Goal: Task Accomplishment & Management: Manage account settings

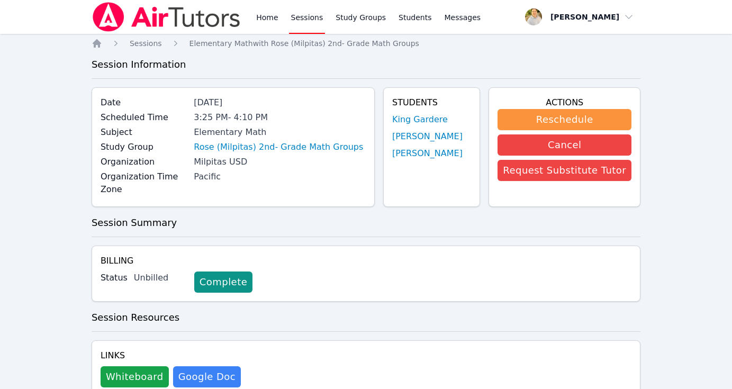
click at [304, 272] on div "Status Unbilled Complete" at bounding box center [366, 282] width 531 height 21
click at [311, 17] on link "Sessions" at bounding box center [307, 17] width 37 height 34
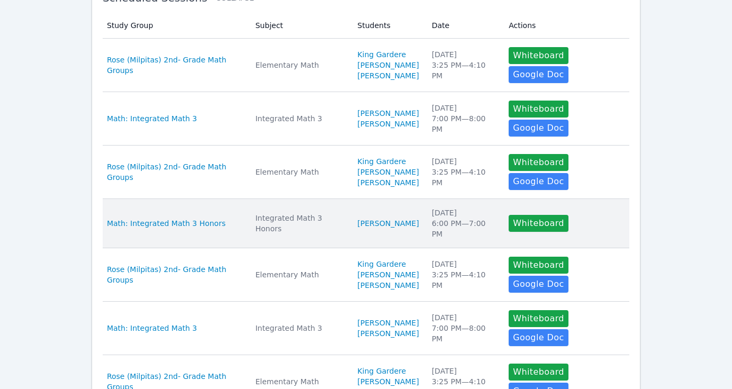
scroll to position [220, 0]
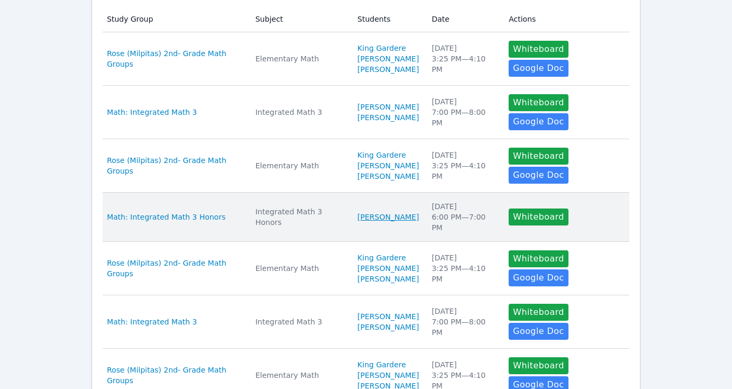
click at [384, 222] on link "[PERSON_NAME]" at bounding box center [387, 217] width 61 height 11
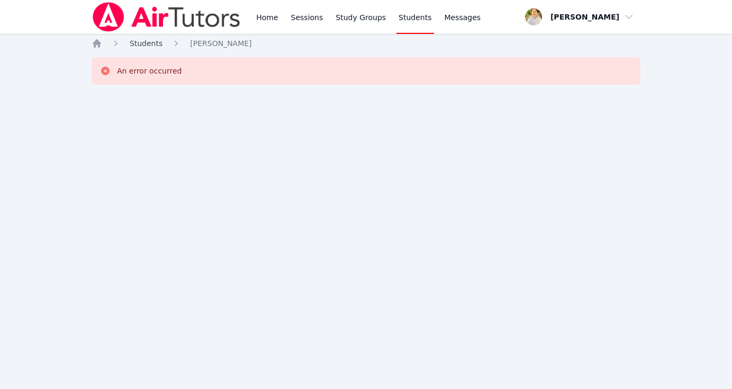
click at [156, 44] on span "Students" at bounding box center [146, 43] width 33 height 8
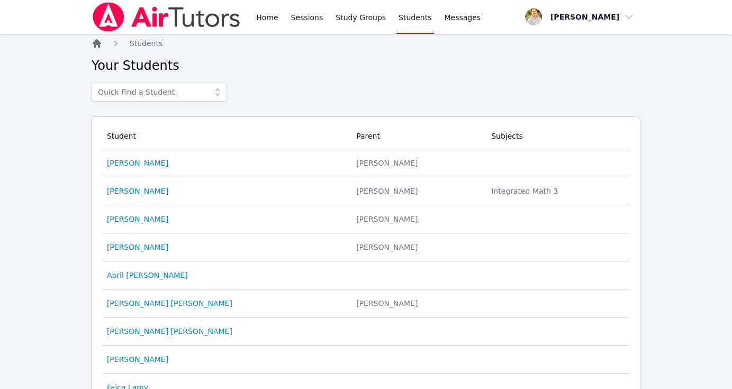
click at [97, 43] on icon "Breadcrumb" at bounding box center [97, 43] width 8 height 8
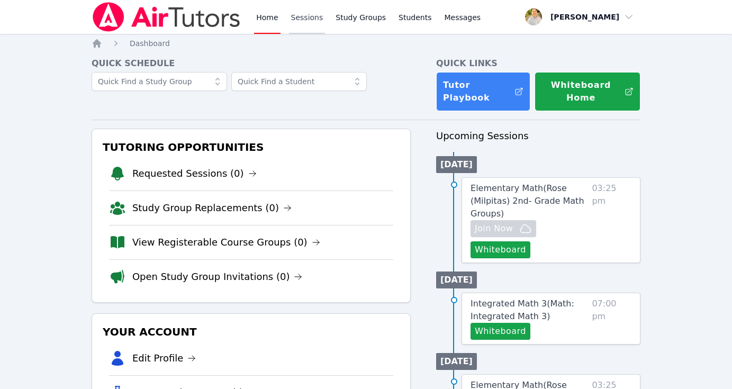
click at [310, 16] on link "Sessions" at bounding box center [307, 17] width 37 height 34
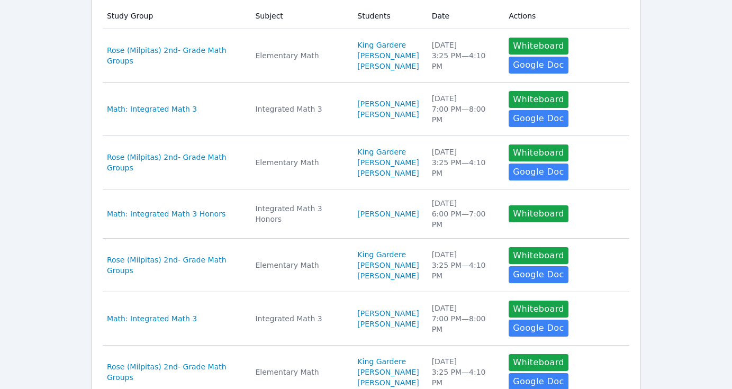
scroll to position [255, 0]
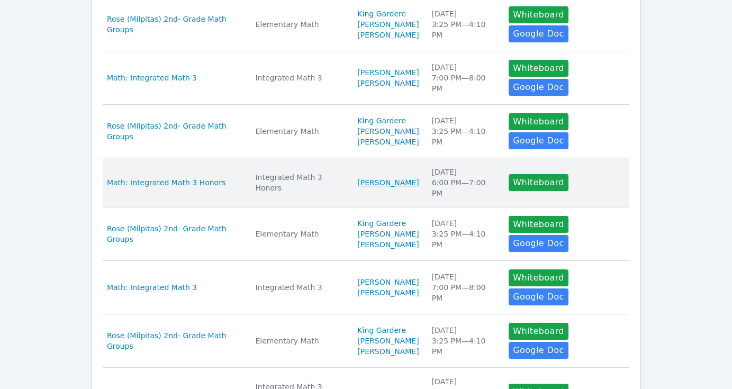
click at [383, 188] on link "[PERSON_NAME]" at bounding box center [387, 182] width 61 height 11
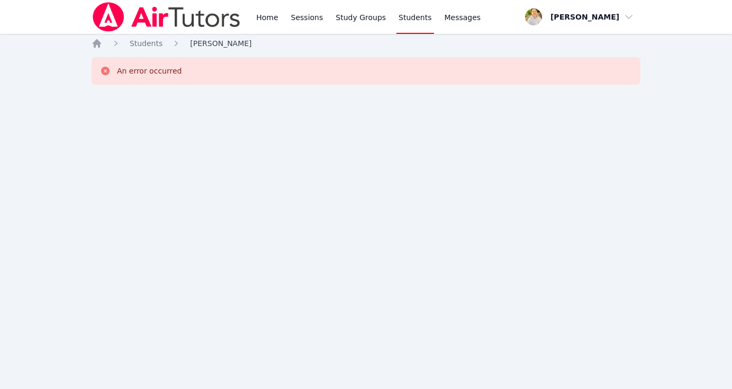
click at [230, 46] on span "[PERSON_NAME]" at bounding box center [220, 43] width 61 height 8
click at [148, 35] on div "Home Sessions Study Groups Students Messages Open user menu [PERSON_NAME] Open …" at bounding box center [366, 194] width 732 height 389
click at [148, 45] on span "Students" at bounding box center [146, 43] width 33 height 8
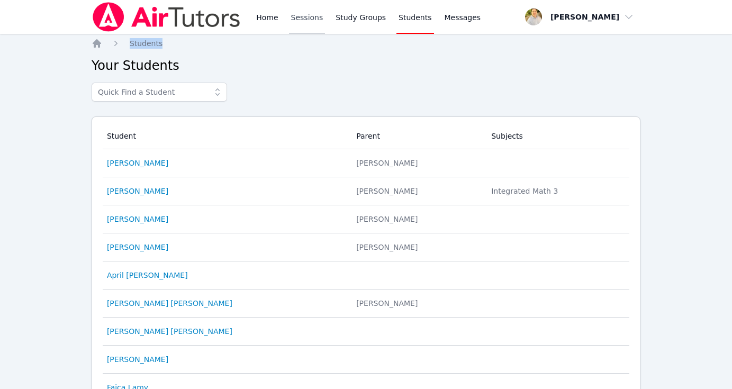
click at [312, 23] on link "Sessions" at bounding box center [307, 17] width 37 height 34
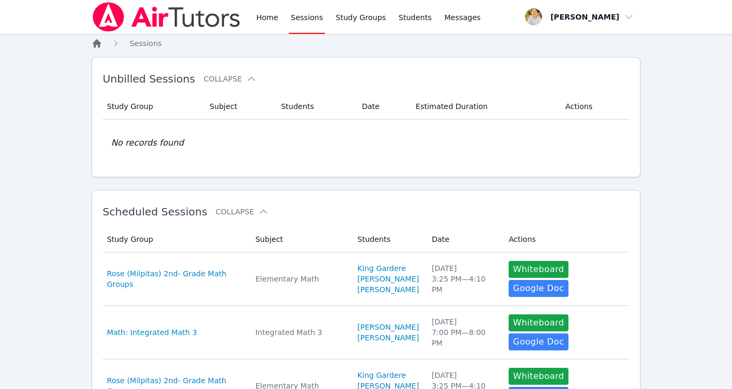
click at [100, 42] on icon "Breadcrumb" at bounding box center [97, 43] width 11 height 11
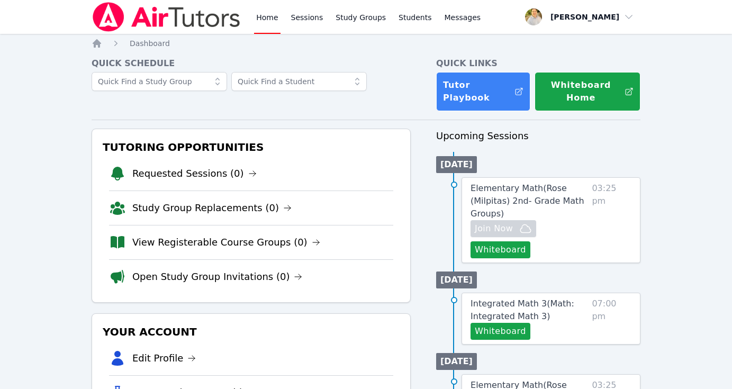
click at [305, 20] on link "Sessions" at bounding box center [307, 17] width 37 height 34
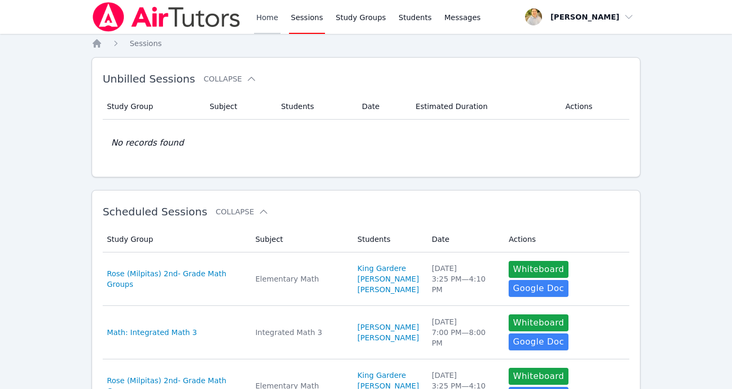
click at [267, 14] on link "Home" at bounding box center [267, 17] width 26 height 34
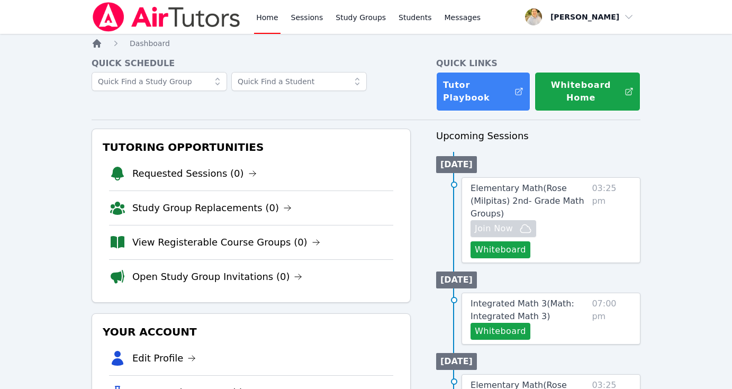
click at [98, 42] on icon "Breadcrumb" at bounding box center [97, 43] width 8 height 8
click at [310, 21] on link "Sessions" at bounding box center [307, 17] width 37 height 34
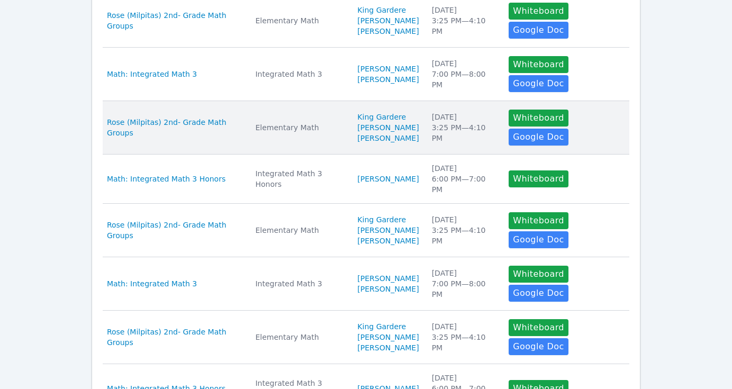
scroll to position [279, 0]
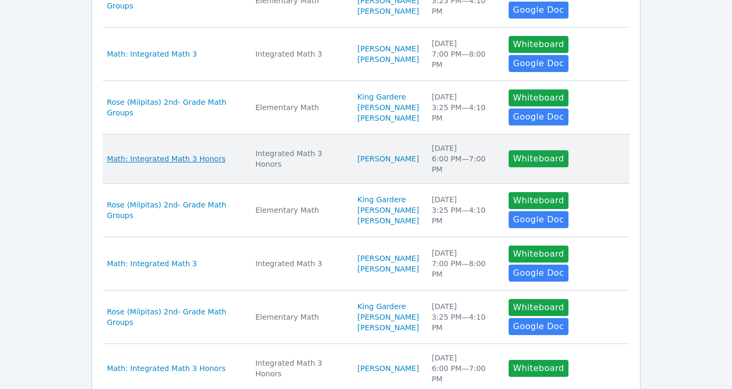
click at [213, 164] on span "Math: Integrated Math 3 Honors" at bounding box center [166, 159] width 119 height 11
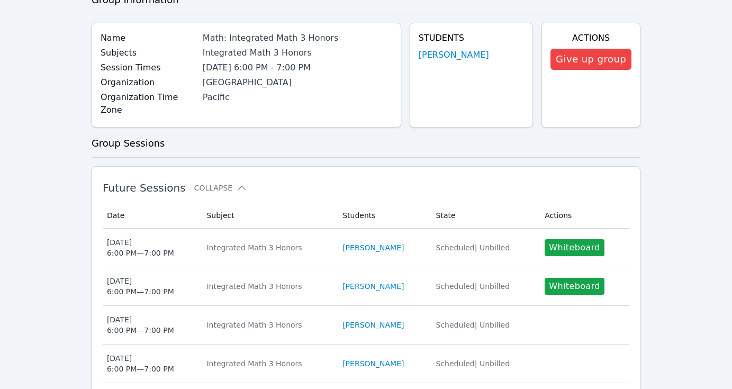
scroll to position [108, 0]
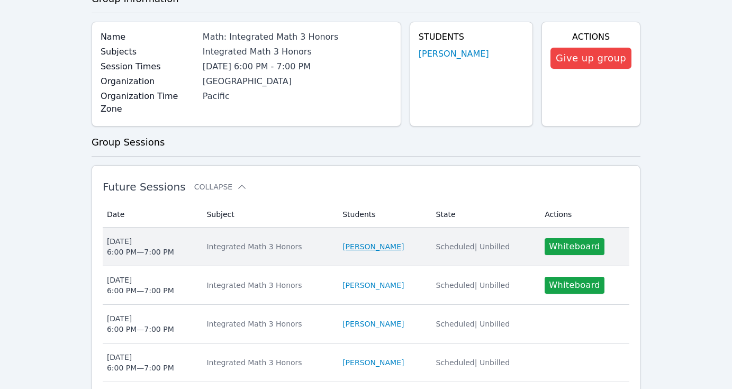
click at [387, 241] on link "[PERSON_NAME]" at bounding box center [373, 246] width 61 height 11
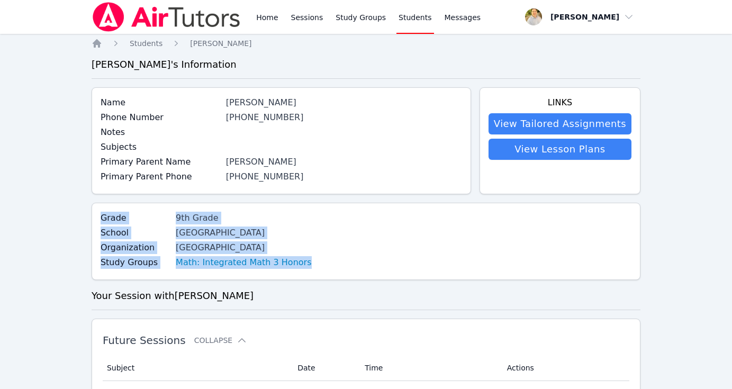
drag, startPoint x: 304, startPoint y: 269, endPoint x: 101, endPoint y: 216, distance: 210.8
click at [101, 216] on div "Grade 9th Grade School Hawthorne High School Organization Centinela Valley UHSD…" at bounding box center [366, 241] width 549 height 77
copy div "Grade 9th Grade School Hawthorne High School Organization Centinela Valley UHSD…"
click at [392, 219] on div "Grade 9th Grade School Hawthorne High School Organization Centinela Valley UHSD…" at bounding box center [366, 241] width 549 height 77
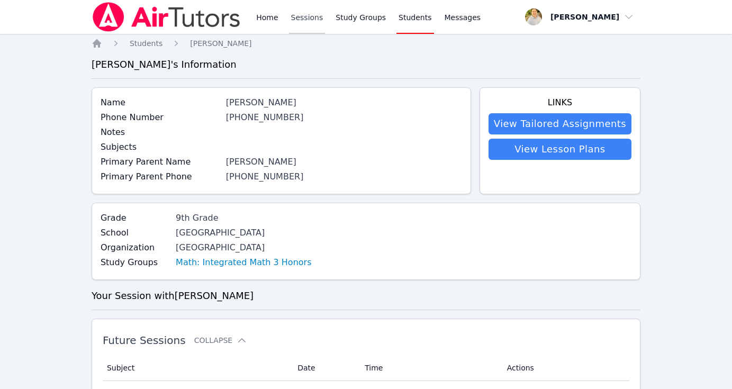
click at [312, 8] on link "Sessions" at bounding box center [307, 17] width 37 height 34
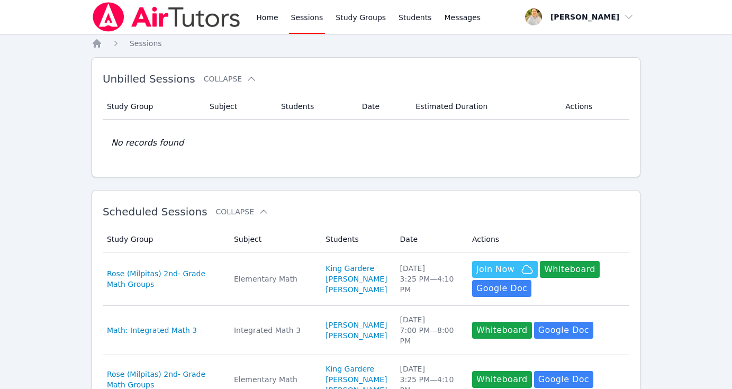
click at [304, 15] on link "Sessions" at bounding box center [307, 17] width 37 height 34
click at [302, 7] on link "Sessions" at bounding box center [307, 17] width 37 height 34
click at [303, 17] on link "Sessions" at bounding box center [307, 17] width 37 height 34
click at [310, 18] on link "Sessions" at bounding box center [307, 17] width 37 height 34
click at [304, 19] on link "Sessions" at bounding box center [307, 17] width 37 height 34
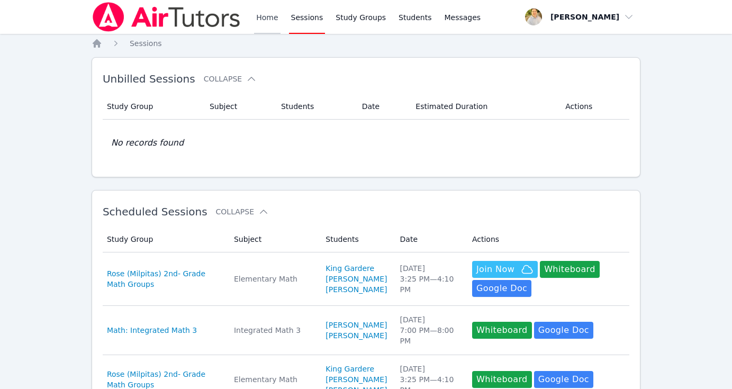
click at [272, 19] on link "Home" at bounding box center [267, 17] width 26 height 34
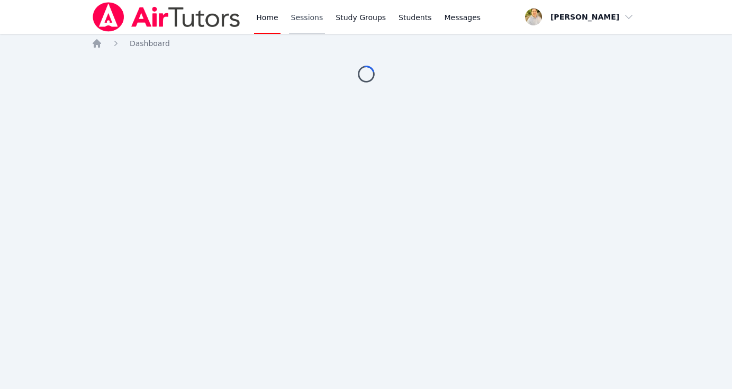
click at [310, 17] on link "Sessions" at bounding box center [307, 17] width 37 height 34
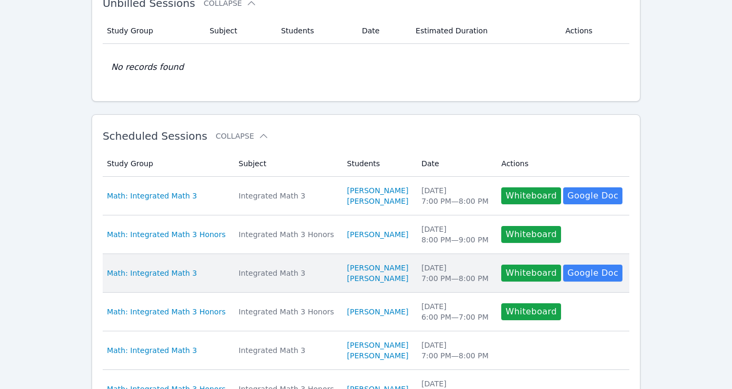
scroll to position [84, 0]
